Goal: Task Accomplishment & Management: Manage account settings

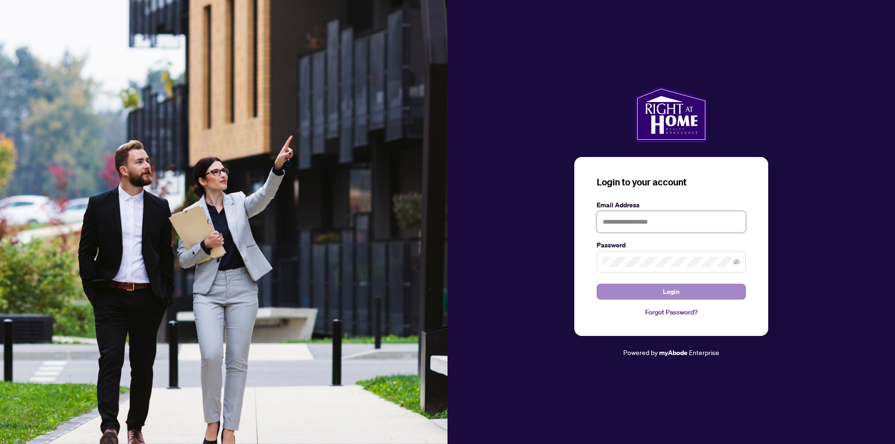
type input "**********"
click at [675, 294] on span "Login" at bounding box center [671, 291] width 17 height 15
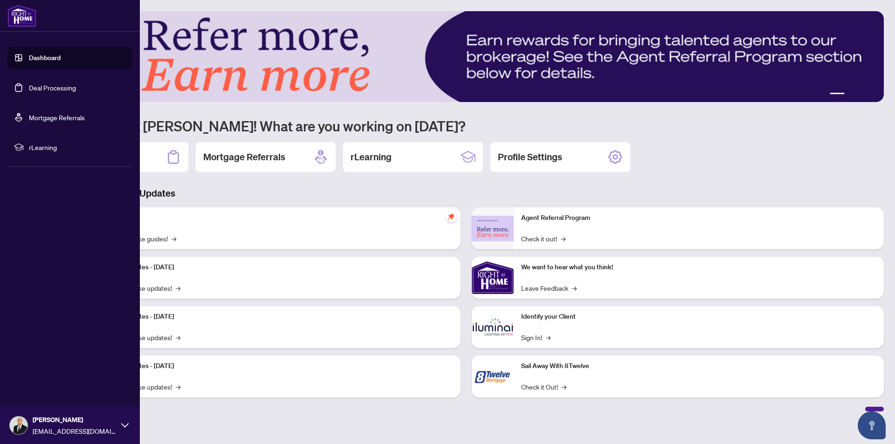
click at [34, 86] on link "Deal Processing" at bounding box center [52, 87] width 47 height 8
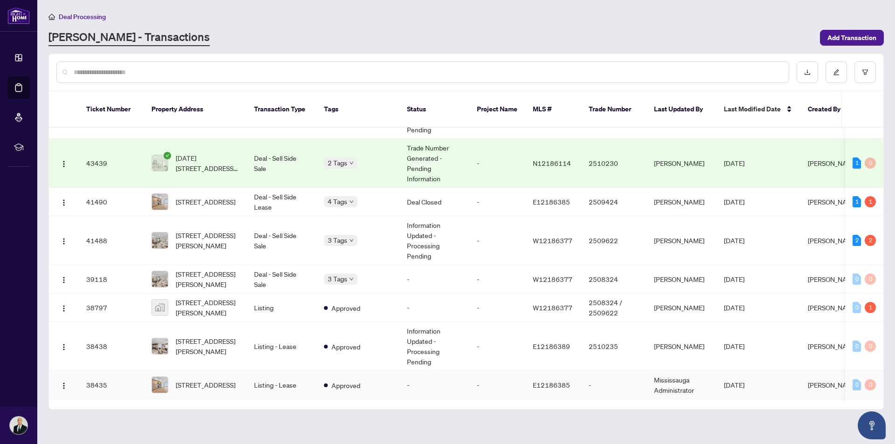
scroll to position [420, 0]
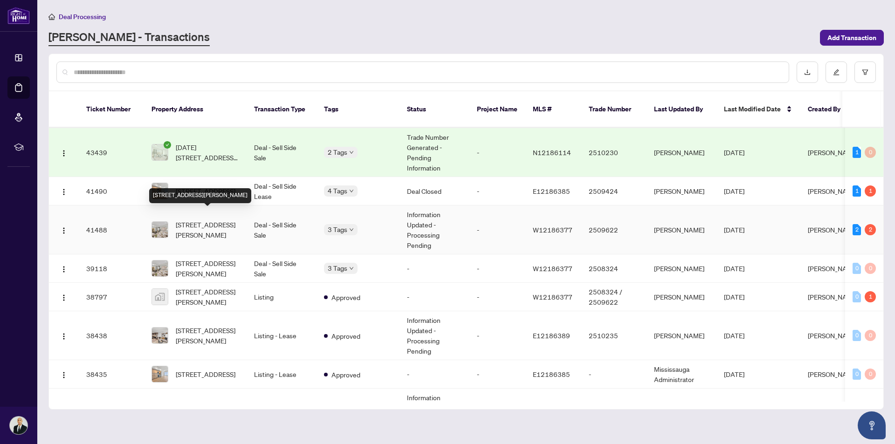
click at [207, 222] on span "[STREET_ADDRESS][PERSON_NAME]" at bounding box center [207, 230] width 63 height 21
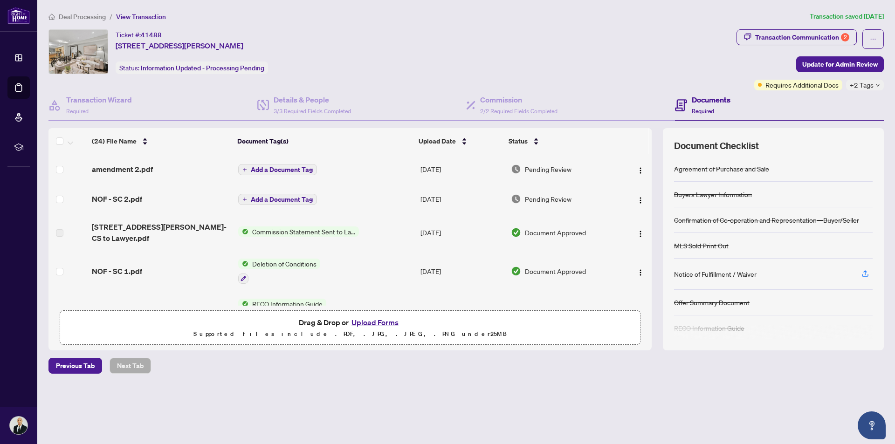
click at [284, 200] on span "Add a Document Tag" at bounding box center [282, 199] width 62 height 7
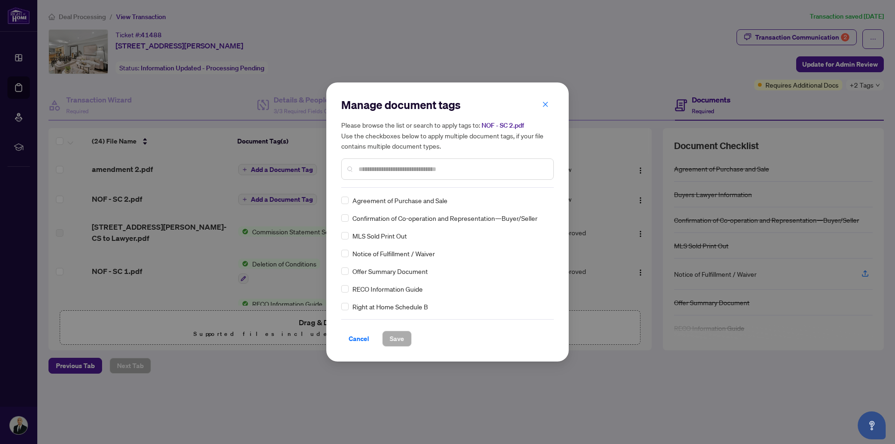
click at [378, 173] on input "text" at bounding box center [452, 169] width 187 height 10
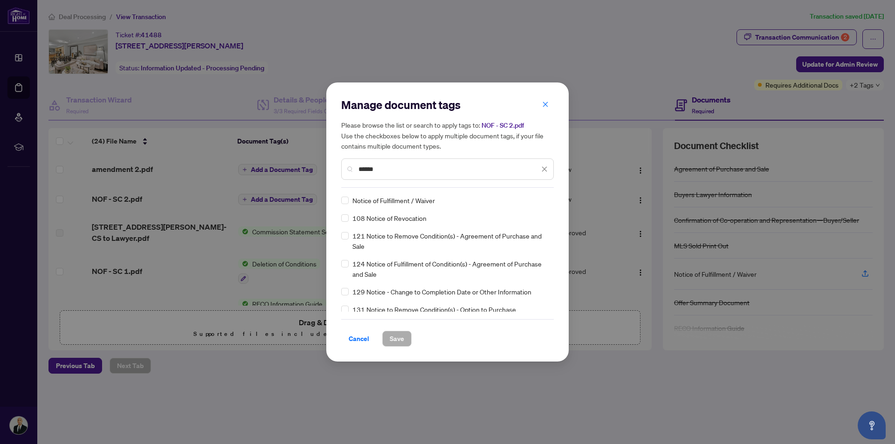
type input "******"
click at [383, 199] on span "Notice of Fulfillment / Waiver" at bounding box center [393, 200] width 83 height 10
click at [399, 343] on span "Save" at bounding box center [397, 338] width 14 height 15
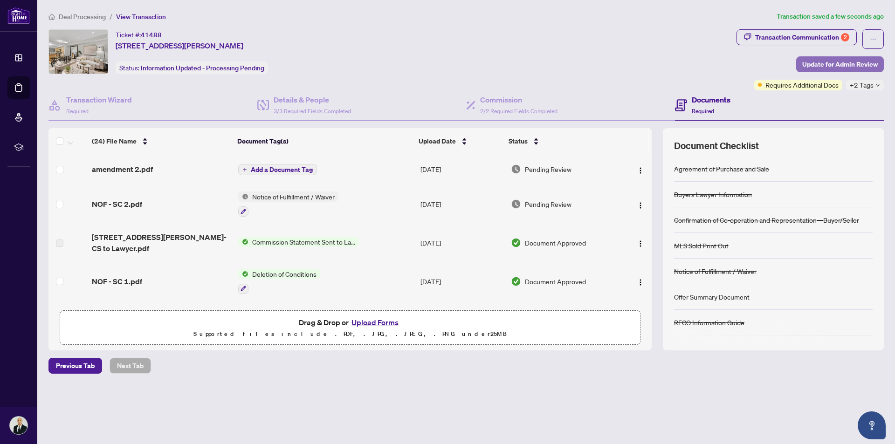
click at [830, 60] on span "Update for Admin Review" at bounding box center [840, 64] width 76 height 15
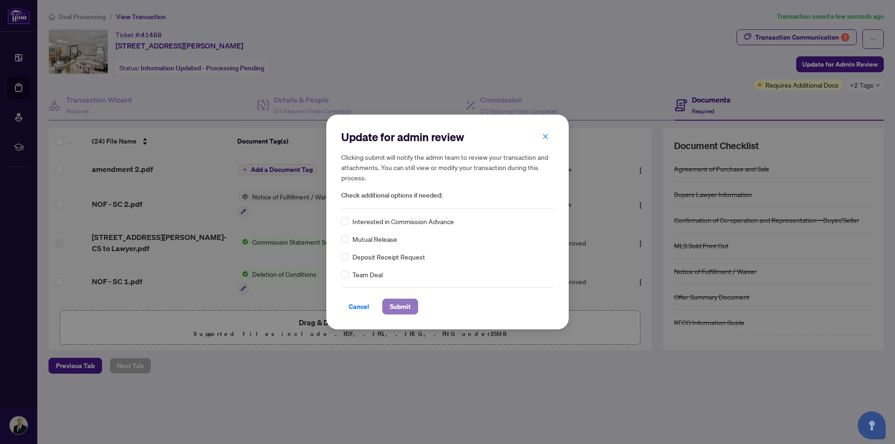
click at [404, 311] on span "Submit" at bounding box center [400, 306] width 21 height 15
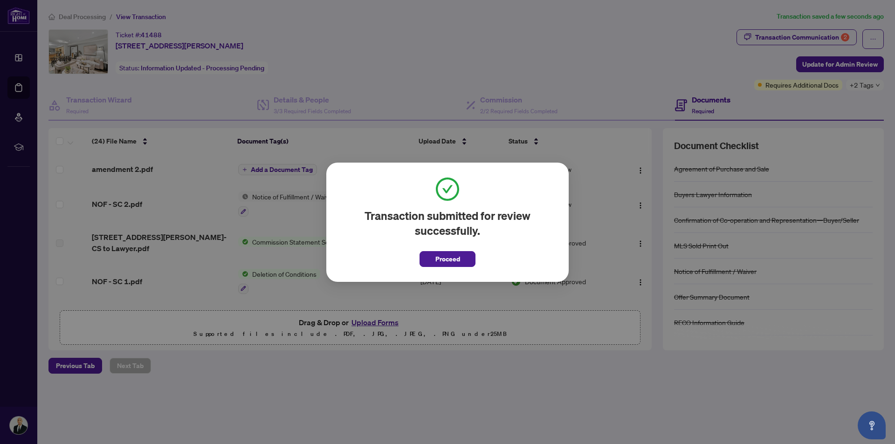
click at [806, 36] on div "Transaction submitted for review successfully. Proceed Cancel OK" at bounding box center [447, 222] width 895 height 444
click at [464, 257] on button "Proceed" at bounding box center [448, 259] width 56 height 16
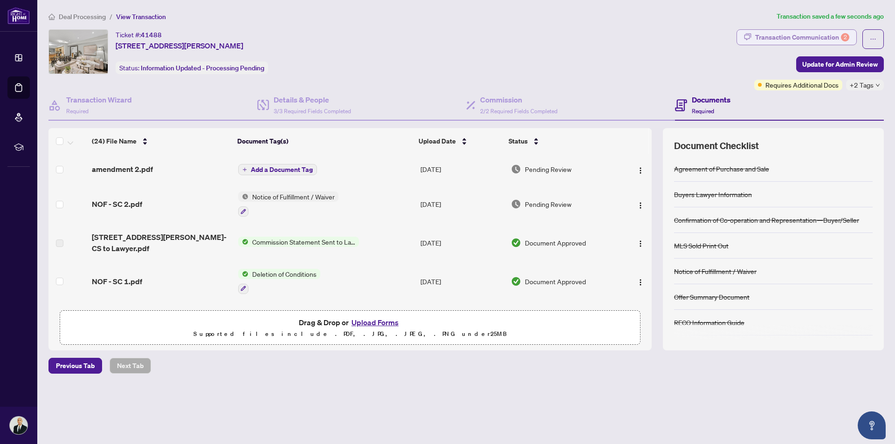
click at [783, 39] on div "Transaction Communication 2" at bounding box center [802, 37] width 94 height 15
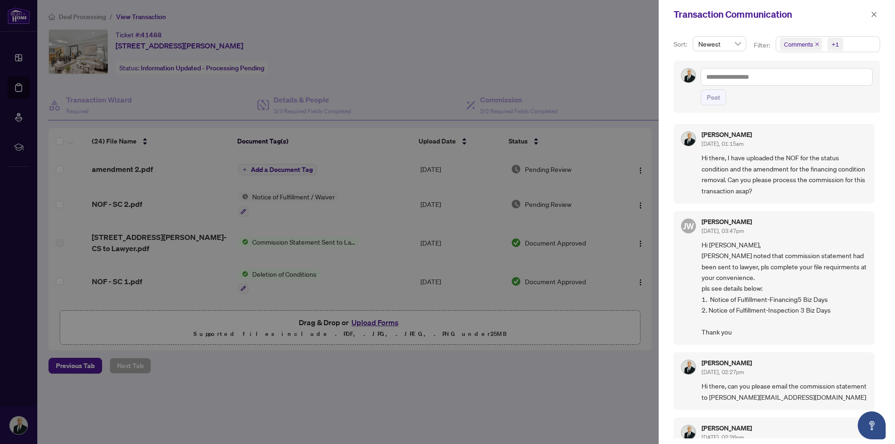
click at [407, 410] on div at bounding box center [447, 222] width 895 height 444
click at [24, 91] on div at bounding box center [447, 222] width 895 height 444
click at [17, 87] on div at bounding box center [447, 222] width 895 height 444
drag, startPoint x: 873, startPoint y: 14, endPoint x: 797, endPoint y: 2, distance: 76.4
click at [873, 14] on icon "close" at bounding box center [874, 14] width 7 height 7
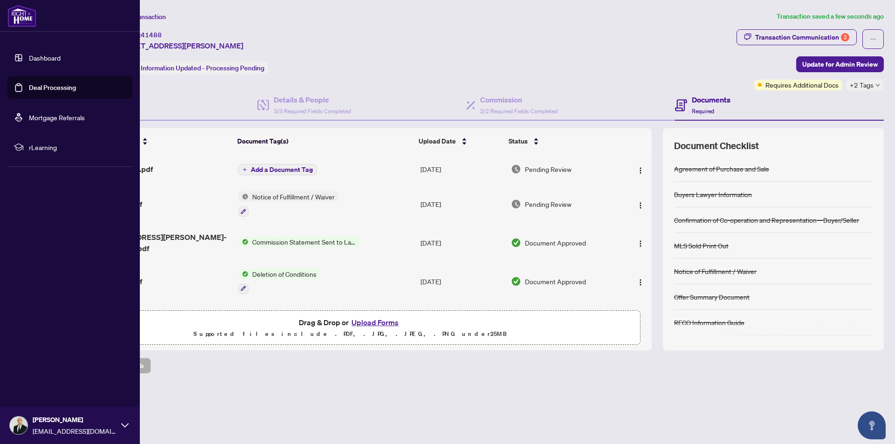
click at [29, 86] on link "Deal Processing" at bounding box center [52, 87] width 47 height 8
